Goal: Task Accomplishment & Management: Manage account settings

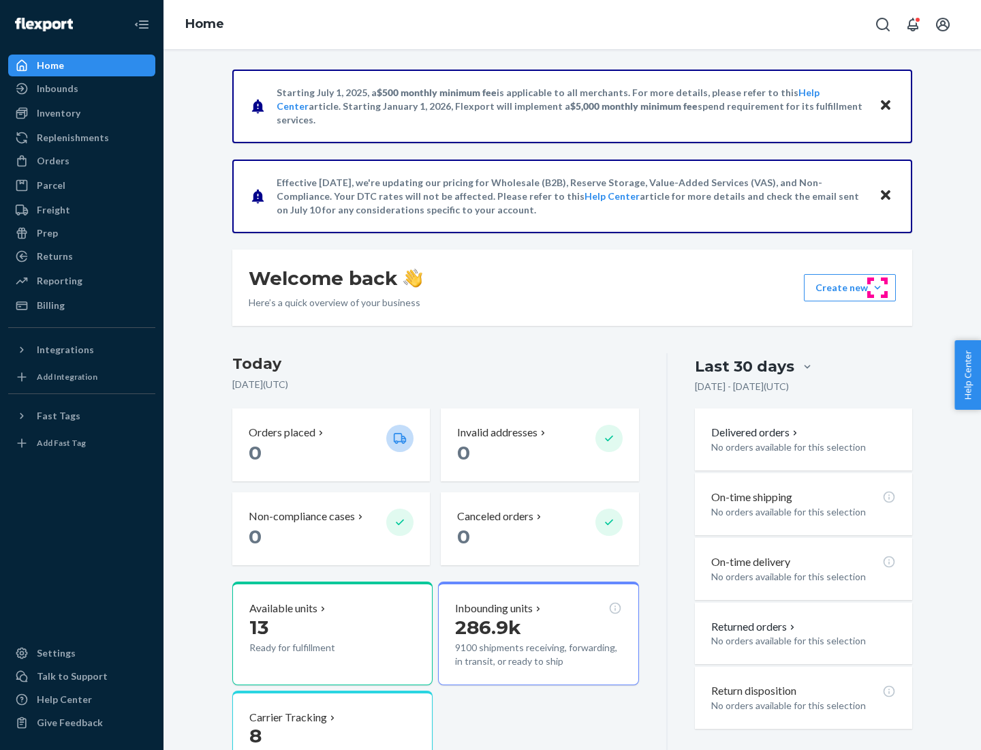
click at [878, 288] on button "Create new Create new inbound Create new order Create new product" at bounding box center [850, 287] width 92 height 27
click at [46, 233] on div "Prep" at bounding box center [47, 233] width 21 height 14
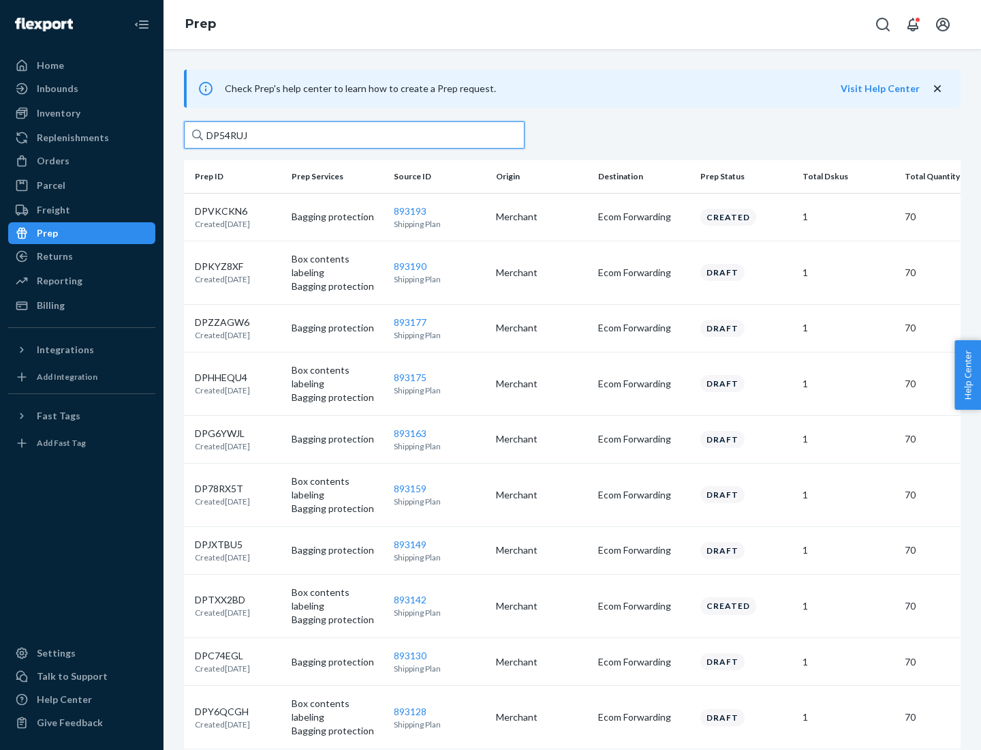
type input "DP54RUJL"
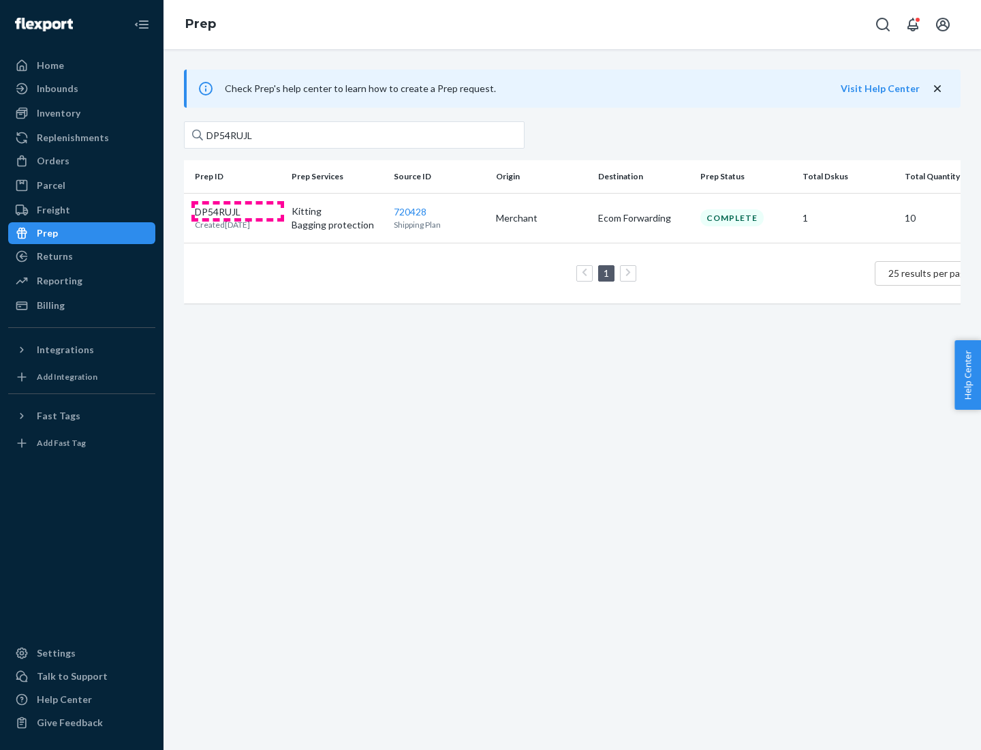
click at [238, 211] on p "DP54RUJL" at bounding box center [222, 212] width 55 height 14
